Goal: Information Seeking & Learning: Learn about a topic

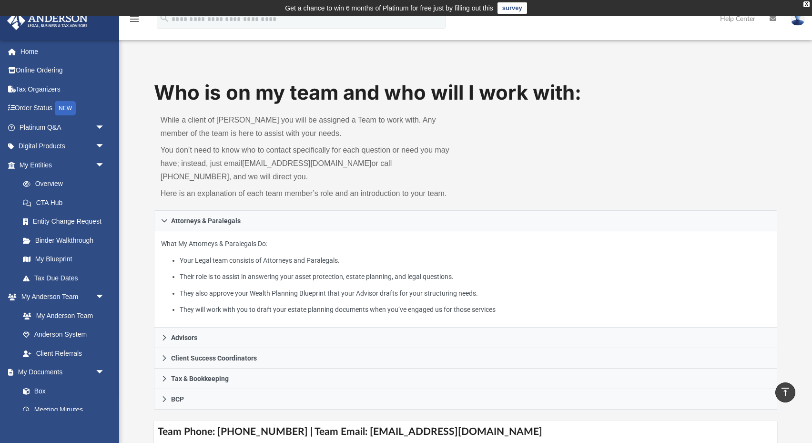
scroll to position [360, 0]
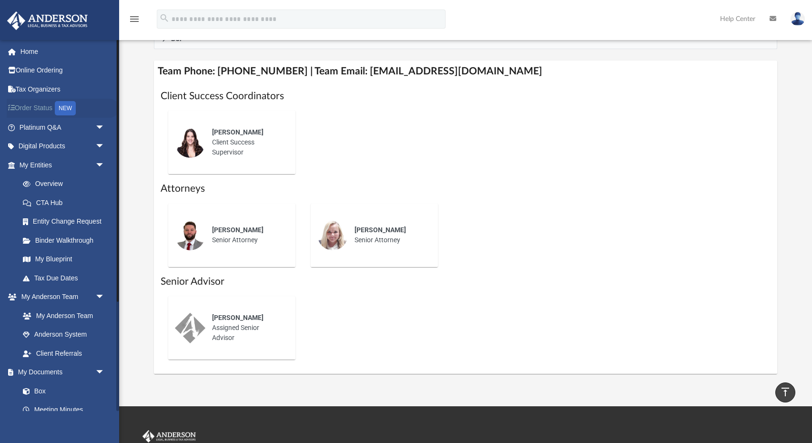
click at [42, 104] on link "Order Status NEW" at bounding box center [63, 109] width 112 height 20
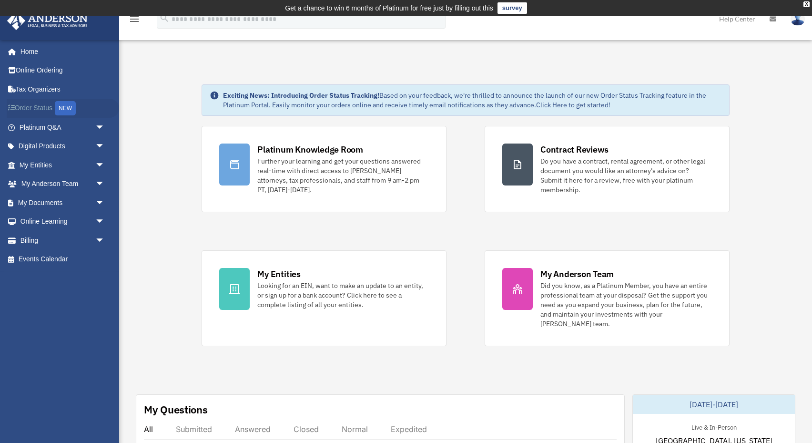
click at [51, 104] on link "Order Status NEW" at bounding box center [63, 109] width 112 height 20
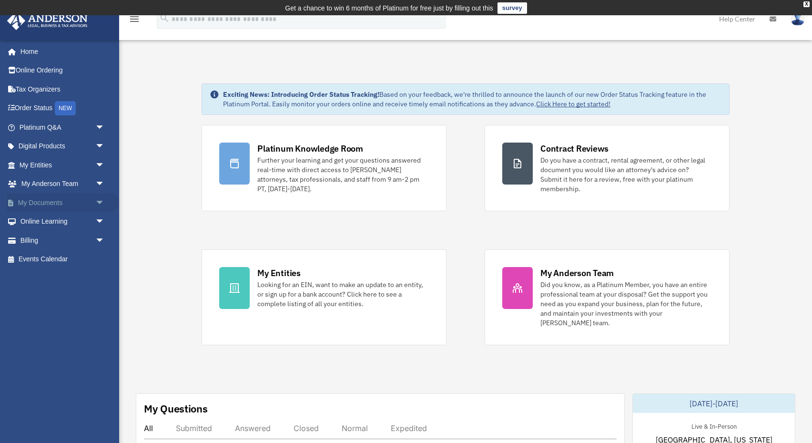
click at [46, 203] on link "My Documents arrow_drop_down" at bounding box center [63, 202] width 112 height 19
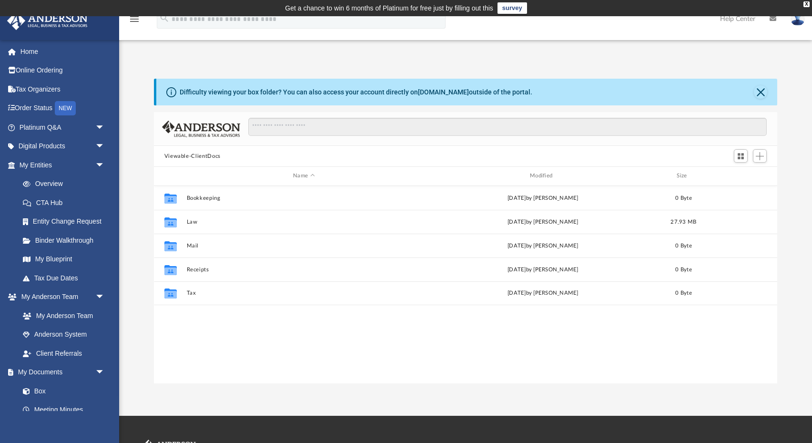
scroll to position [217, 623]
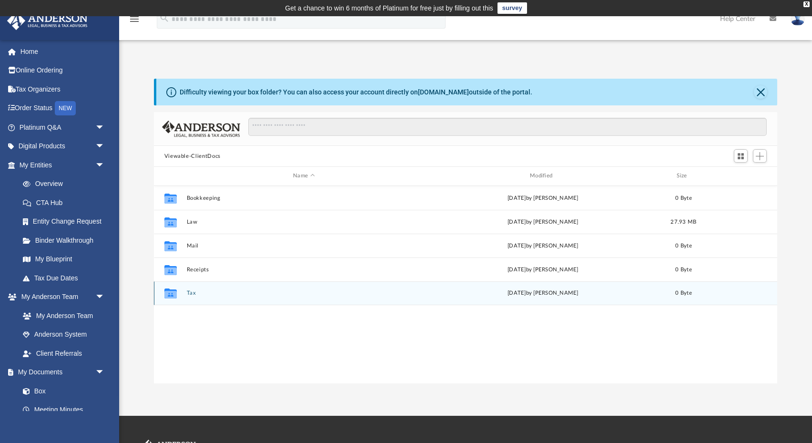
click at [177, 296] on icon "Collaborated Folder" at bounding box center [169, 292] width 15 height 15
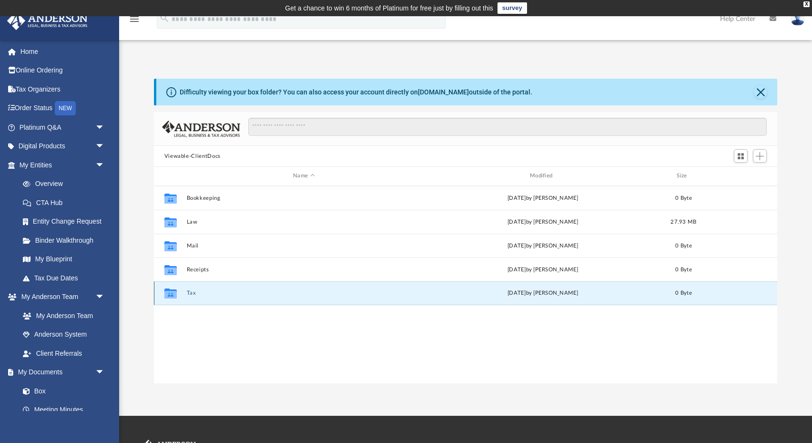
click at [210, 297] on div "Collaborated Folder Tax [DATE] by [PERSON_NAME] 0 Byte" at bounding box center [466, 293] width 624 height 24
click at [184, 295] on div "Collaborated Folder Tax [DATE] by [PERSON_NAME] 0 Byte" at bounding box center [466, 293] width 624 height 24
click at [167, 294] on icon "grid" at bounding box center [170, 295] width 12 height 8
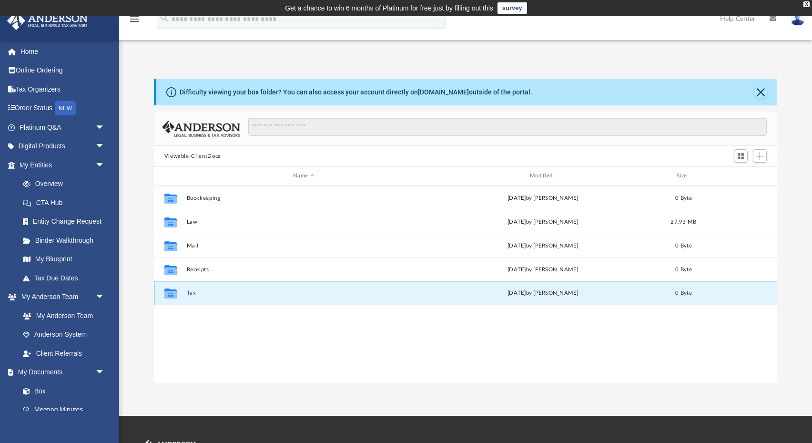
scroll to position [0, 0]
click at [761, 91] on button "Close" at bounding box center [760, 91] width 13 height 13
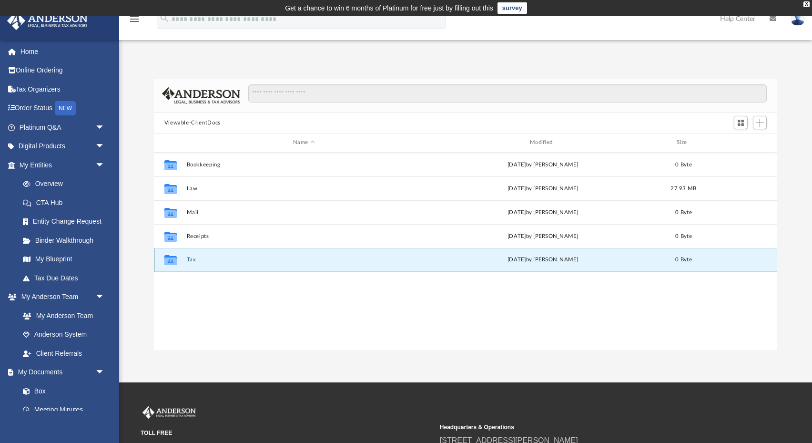
click at [169, 261] on icon "grid" at bounding box center [170, 261] width 12 height 8
click at [170, 261] on icon "grid" at bounding box center [170, 261] width 12 height 8
click at [547, 259] on div "[DATE] by [PERSON_NAME]" at bounding box center [543, 259] width 235 height 9
click at [494, 309] on div "Collaborated Folder Bookkeeping [DATE] by [PERSON_NAME] 0 Byte Collaborated Fol…" at bounding box center [466, 251] width 624 height 198
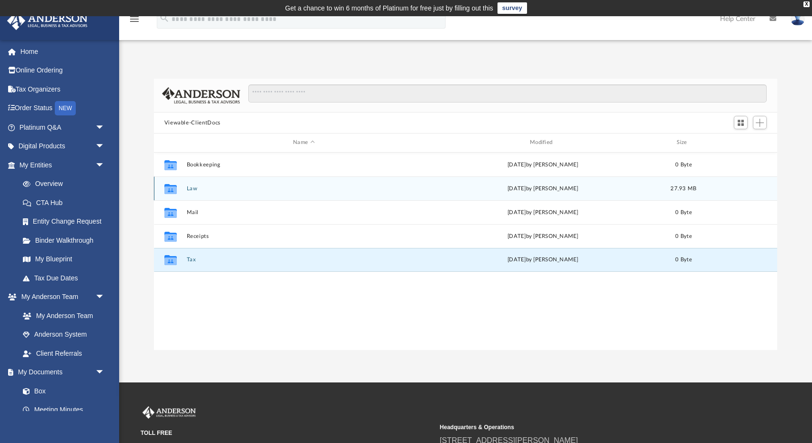
click at [216, 190] on button "Law" at bounding box center [303, 188] width 235 height 6
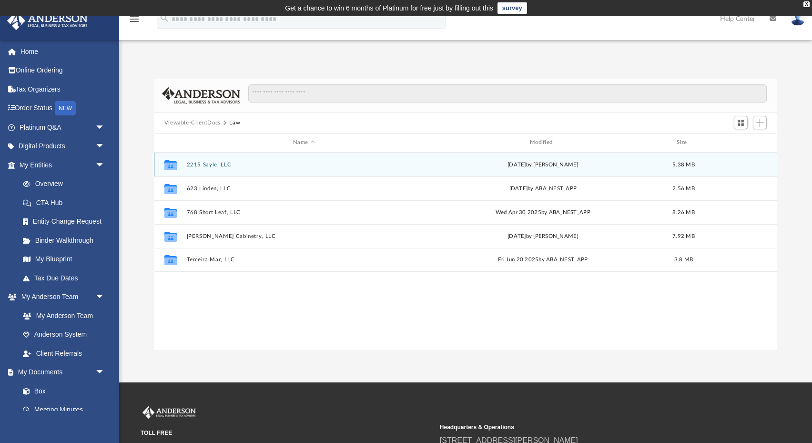
click at [203, 162] on button "2215 Sayle, LLC" at bounding box center [303, 165] width 235 height 6
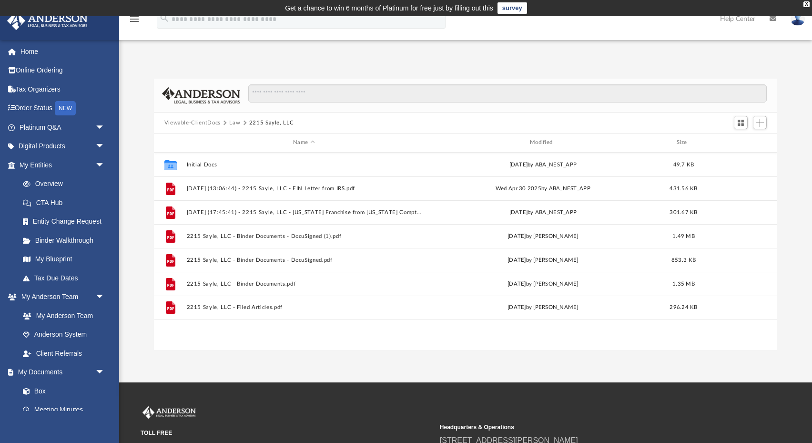
click at [283, 75] on div "Difficulty viewing your box folder? You can also access your account directly o…" at bounding box center [465, 204] width 693 height 291
click at [84, 315] on link "My Anderson Team" at bounding box center [66, 315] width 106 height 19
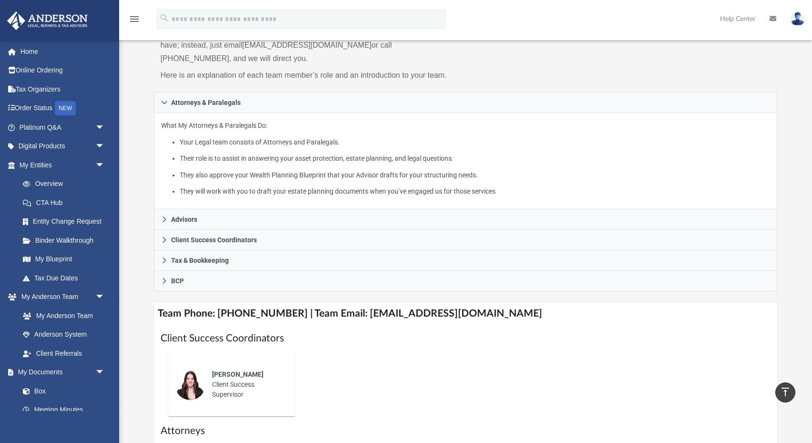
scroll to position [80, 0]
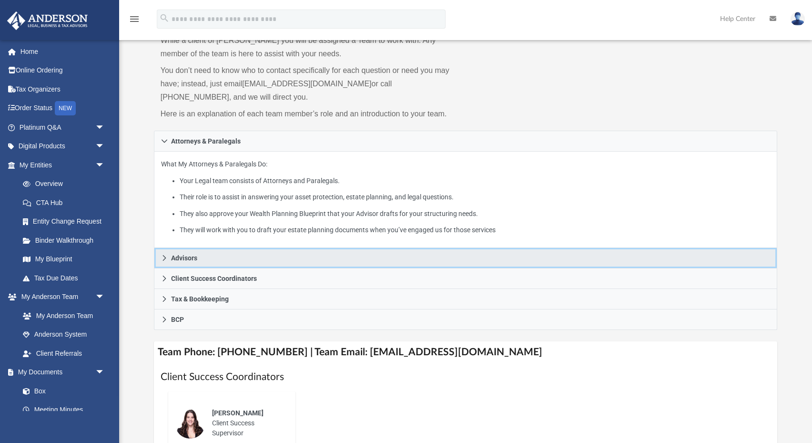
click at [190, 259] on span "Advisors" at bounding box center [184, 257] width 26 height 7
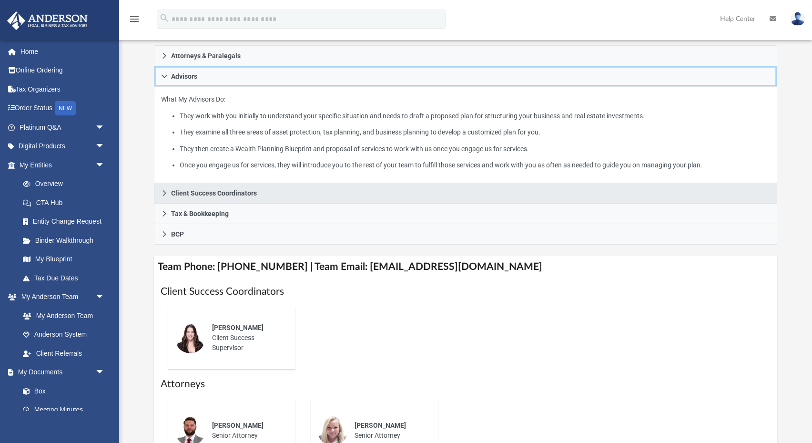
scroll to position [168, 0]
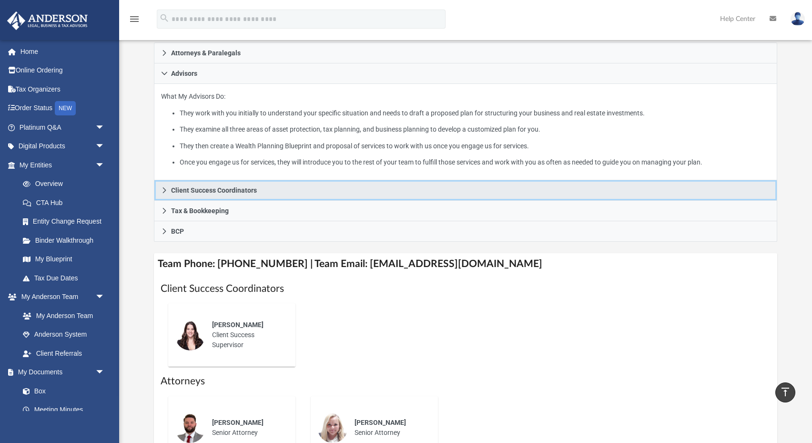
click at [259, 193] on link "Client Success Coordinators" at bounding box center [466, 190] width 624 height 20
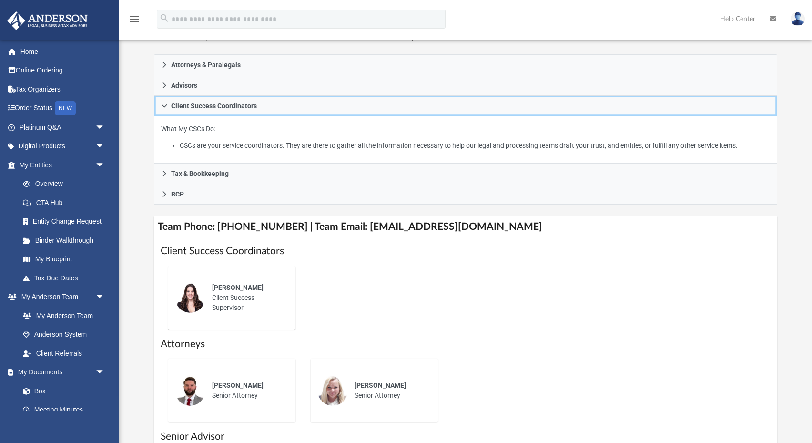
scroll to position [156, 0]
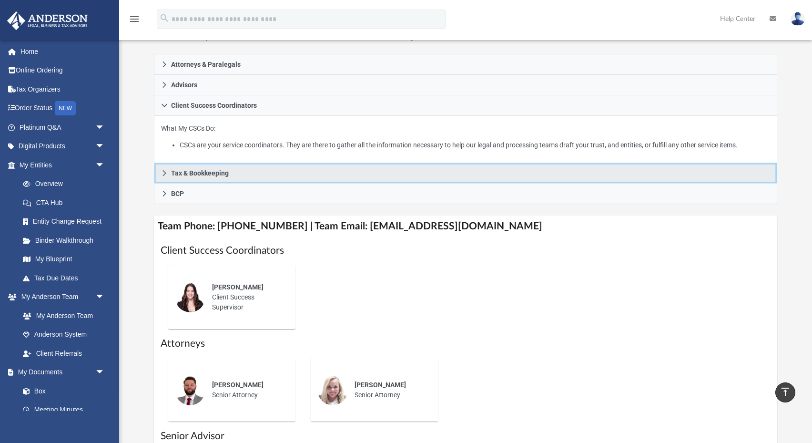
click at [189, 173] on span "Tax & Bookkeeping" at bounding box center [200, 173] width 58 height 7
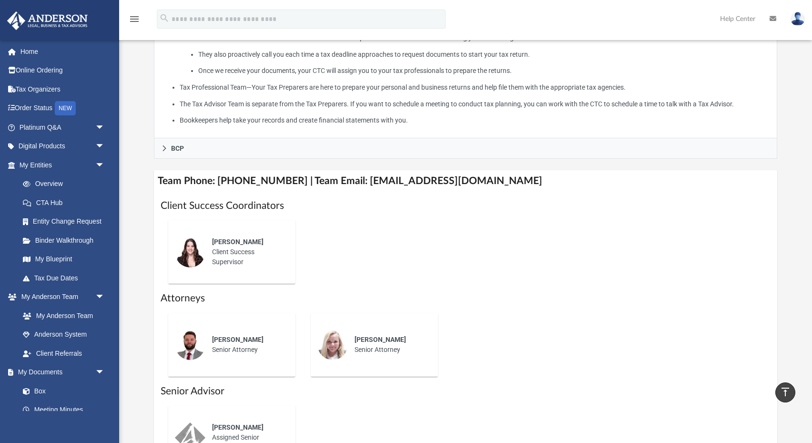
scroll to position [317, 0]
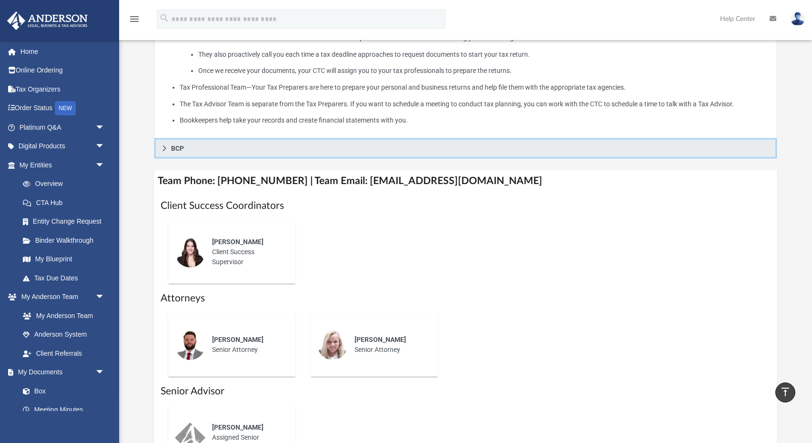
click at [205, 145] on link "BCP" at bounding box center [466, 148] width 624 height 20
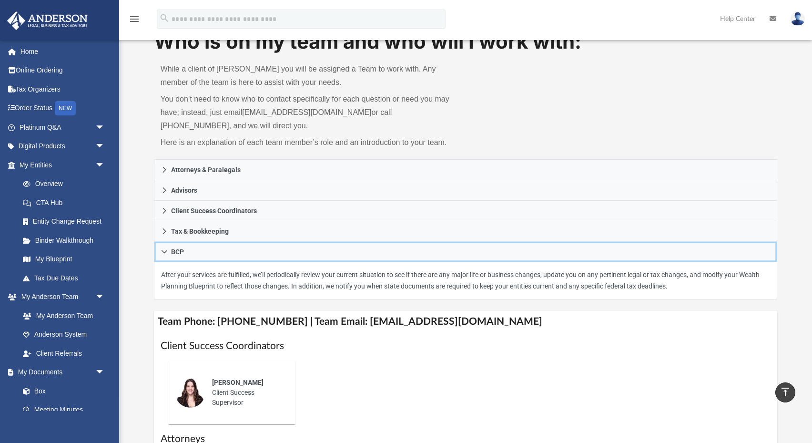
scroll to position [51, 0]
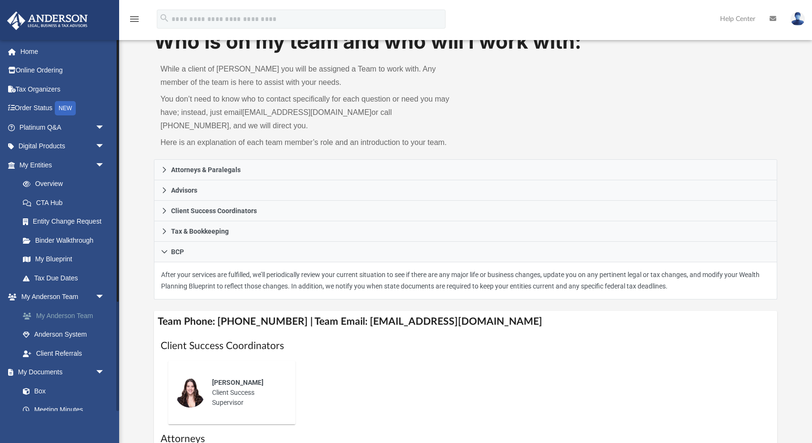
click at [75, 310] on link "My Anderson Team" at bounding box center [66, 315] width 106 height 19
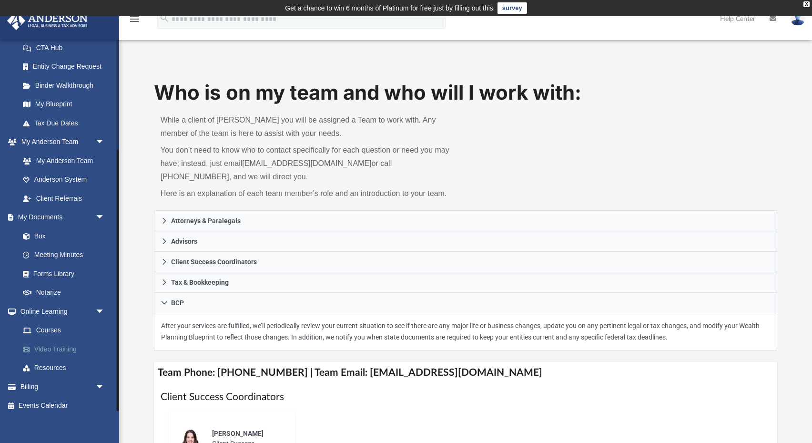
scroll to position [154, 0]
click at [47, 327] on link "Courses" at bounding box center [66, 330] width 106 height 19
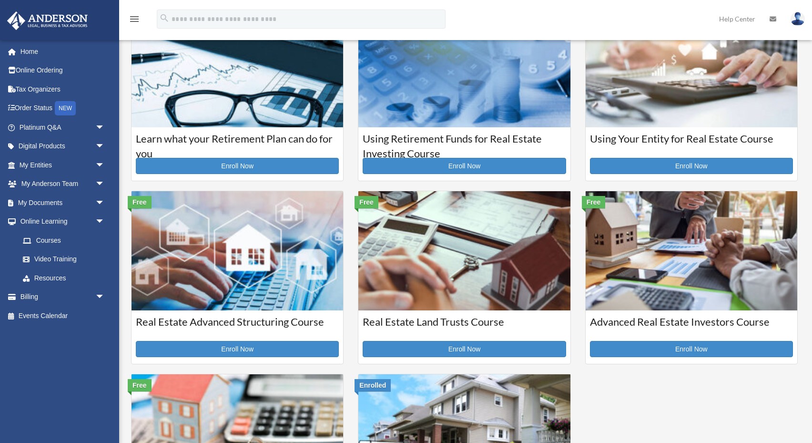
scroll to position [227, 0]
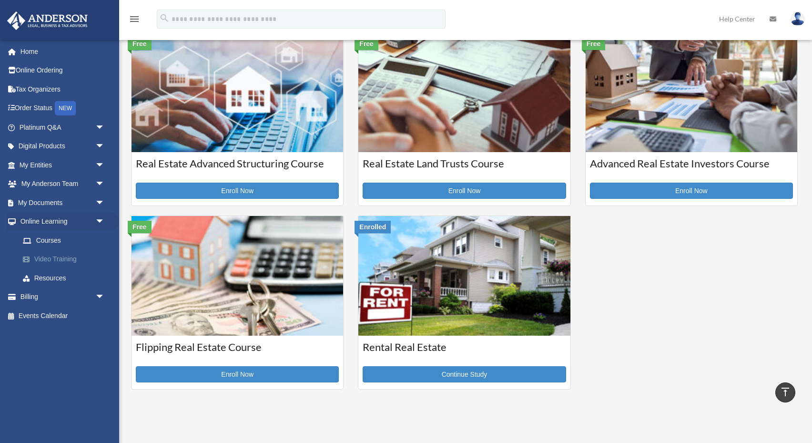
click at [60, 258] on link "Video Training" at bounding box center [66, 259] width 106 height 19
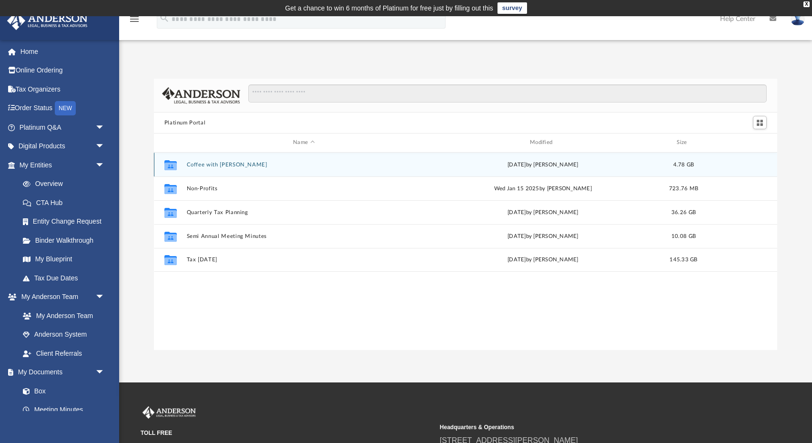
click at [172, 164] on icon "grid" at bounding box center [170, 165] width 12 height 10
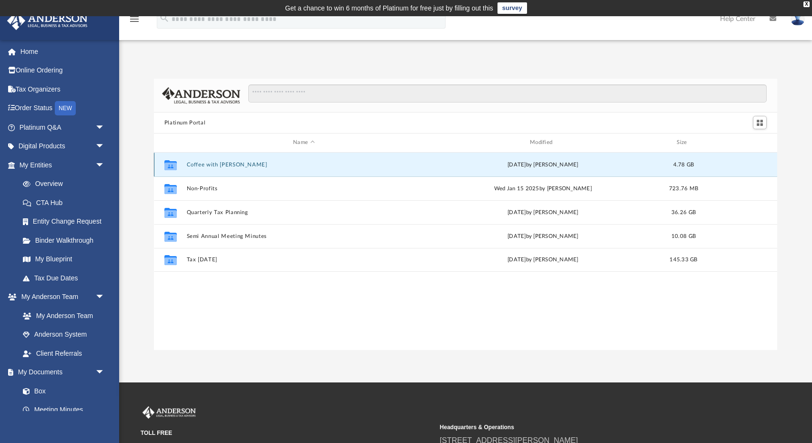
click at [172, 164] on icon "grid" at bounding box center [170, 165] width 12 height 10
click at [209, 169] on div "Collaborated Folder Coffee with Carl Wed Aug 16 2023 by Matthew Moore 4.78 GB" at bounding box center [466, 164] width 624 height 24
click at [209, 164] on button "Coffee with Carl" at bounding box center [303, 165] width 235 height 6
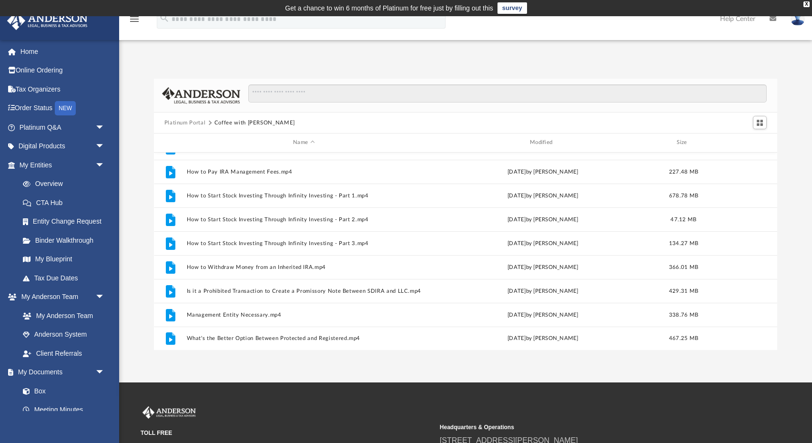
scroll to position [183, 0]
